Goal: Task Accomplishment & Management: Use online tool/utility

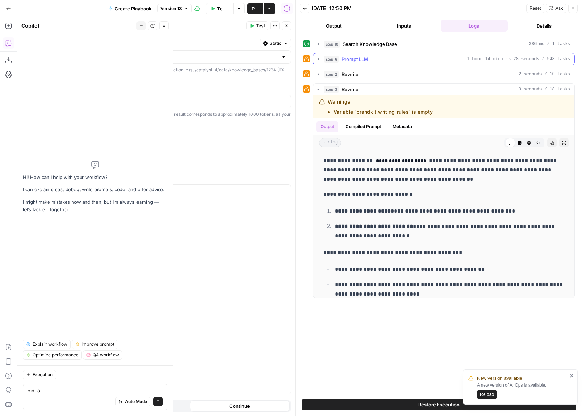
click at [317, 58] on icon "button" at bounding box center [319, 59] width 6 height 6
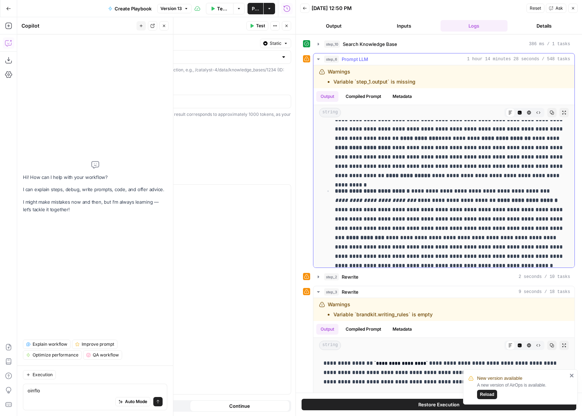
scroll to position [574, 0]
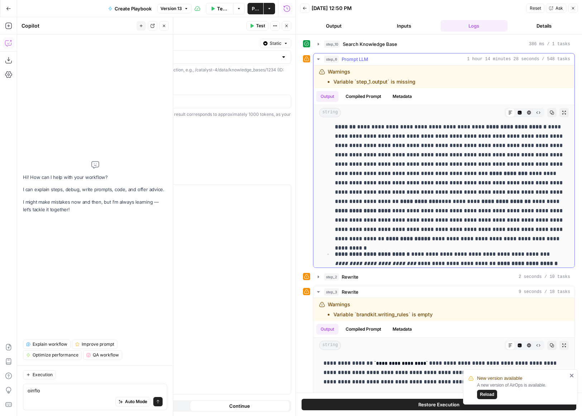
click at [320, 58] on icon "button" at bounding box center [319, 59] width 6 height 6
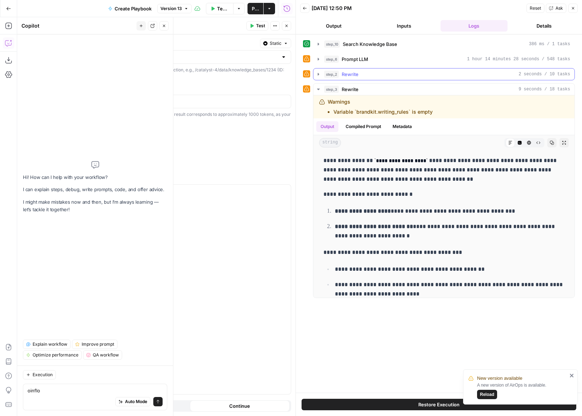
click at [320, 72] on icon "button" at bounding box center [319, 74] width 6 height 6
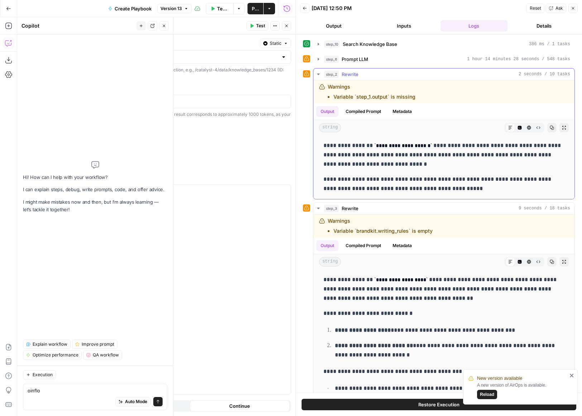
scroll to position [28, 0]
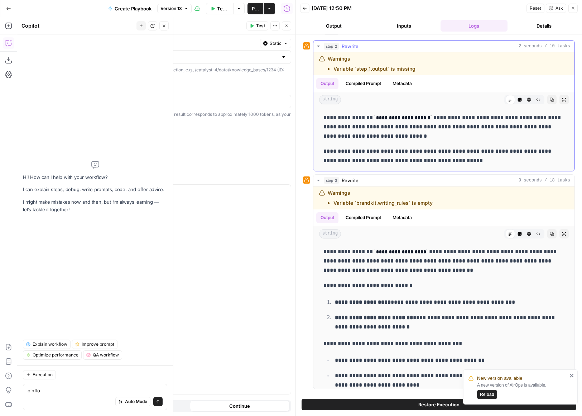
click at [318, 43] on icon "button" at bounding box center [319, 46] width 6 height 6
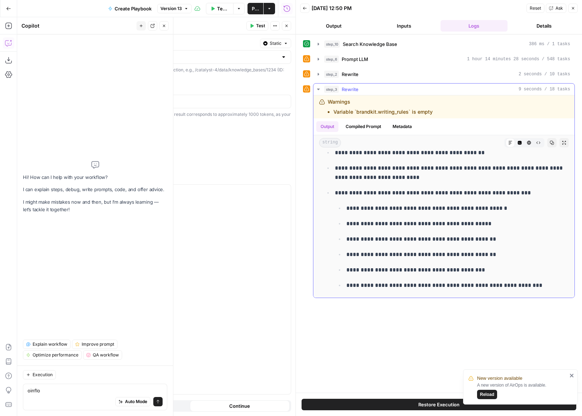
scroll to position [140, 0]
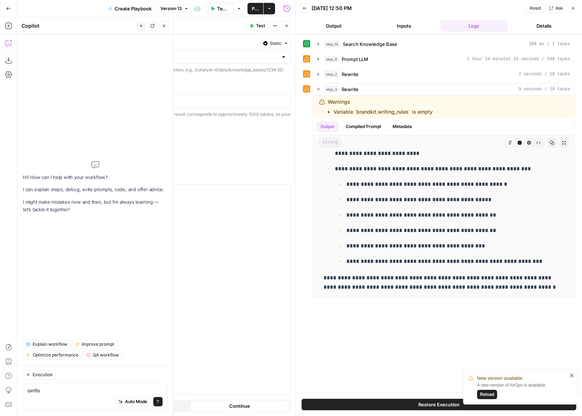
click at [492, 396] on span "Reload" at bounding box center [487, 394] width 14 height 6
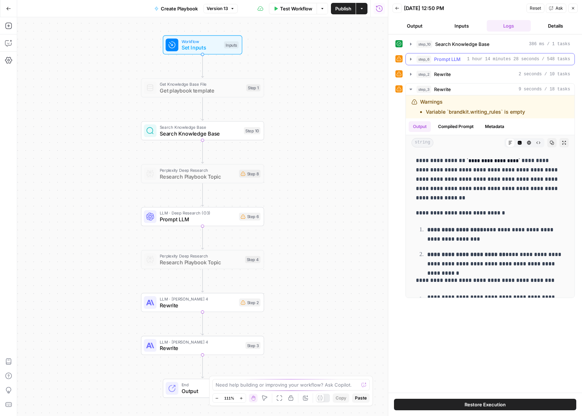
click at [410, 59] on icon "button" at bounding box center [410, 59] width 1 height 3
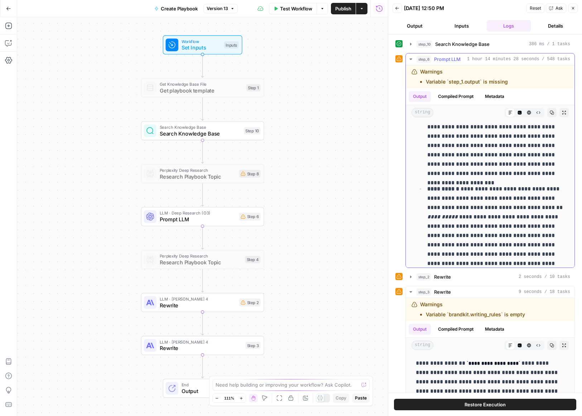
scroll to position [6742, 0]
